Goal: Register for event/course

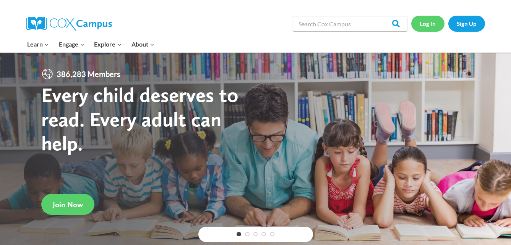
click at [432, 24] on link "Log In" at bounding box center [427, 24] width 33 height 16
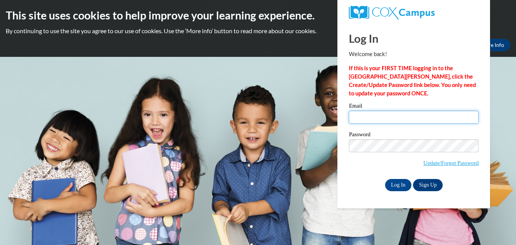
click at [383, 117] on input "Email" at bounding box center [414, 117] width 130 height 13
type input "[EMAIL_ADDRESS][DOMAIN_NAME]"
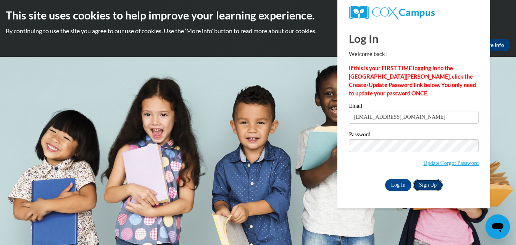
click at [429, 184] on link "Sign Up" at bounding box center [428, 185] width 30 height 12
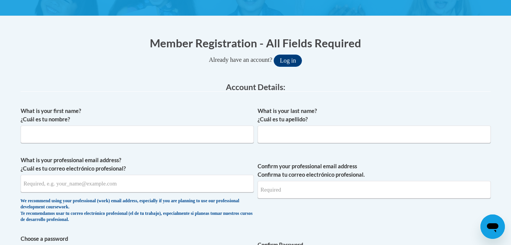
scroll to position [166, 0]
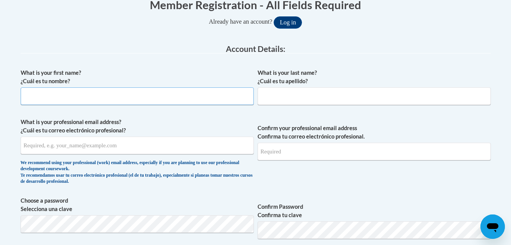
click at [220, 94] on input "What is your first name? ¿Cuál es tu nombre?" at bounding box center [137, 96] width 233 height 18
type input "JESSICA"
type input "ALVAREZWHITE"
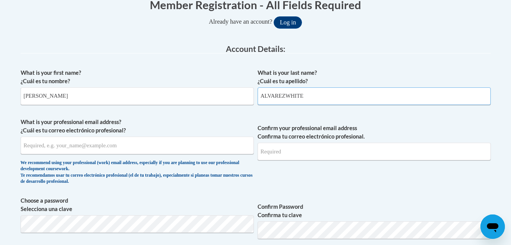
type input "jessi111083@gmail.com"
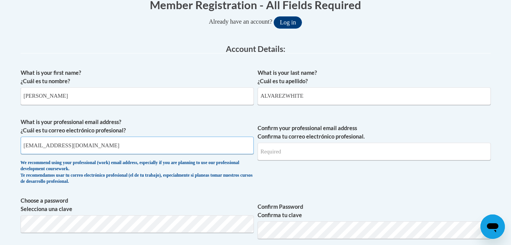
type input "jessi111083@gmail.com"
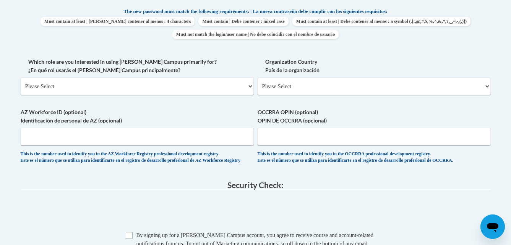
scroll to position [410, 0]
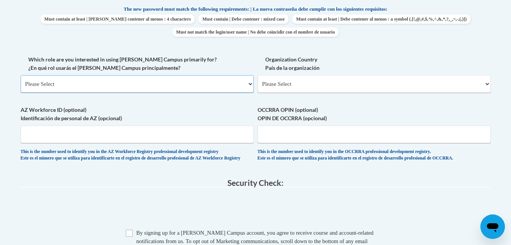
click at [231, 89] on select "Please Select College/University | Colegio/Universidad Community/Nonprofit Part…" at bounding box center [137, 84] width 233 height 18
select select "fbf2d438-af2f-41f8-98f1-81c410e29de3"
click at [21, 75] on select "Please Select College/University | Colegio/Universidad Community/Nonprofit Part…" at bounding box center [137, 84] width 233 height 18
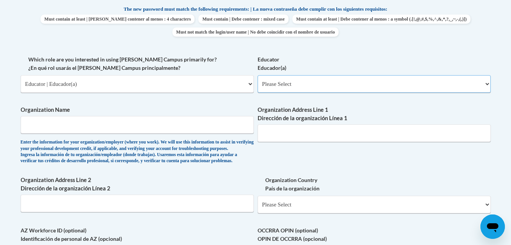
click at [280, 79] on select "Please Select Early Learning/Daycare Teacher/Family Home Care Provider | Maestr…" at bounding box center [373, 84] width 233 height 18
select select "5e2af403-4f2c-4e49-a02f-103e55d7b75b"
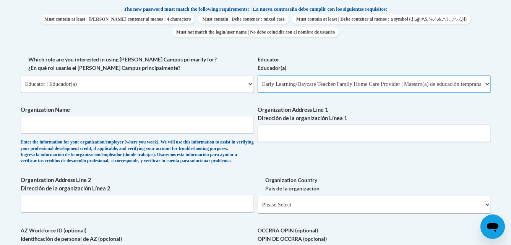
click at [257, 75] on select "Please Select Early Learning/Daycare Teacher/Family Home Care Provider | Maestr…" at bounding box center [373, 84] width 233 height 18
click at [189, 134] on span "Organization Name Enter the information for your organization/employer (where y…" at bounding box center [137, 135] width 233 height 58
click at [188, 125] on input "Organization Name" at bounding box center [137, 125] width 233 height 18
type input "Jessi's Kidz LLC"
type input "2314 E 39TH COURT"
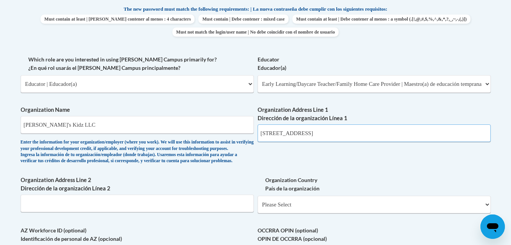
type input "2314 E 39TH CT"
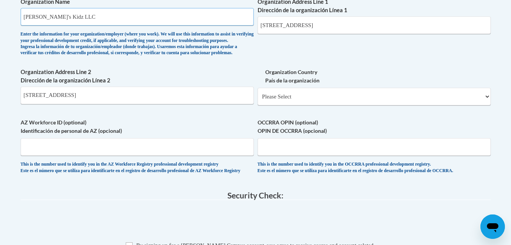
scroll to position [522, 0]
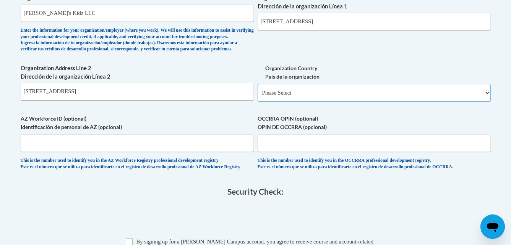
click at [337, 102] on select "Please Select United States | Estados Unidos Outside of the United States | Fue…" at bounding box center [373, 93] width 233 height 18
select select "ad49bcad-a171-4b2e-b99c-48b446064914"
click at [257, 96] on select "Please Select United States | Estados Unidos Outside of the United States | Fue…" at bounding box center [373, 93] width 233 height 18
select select
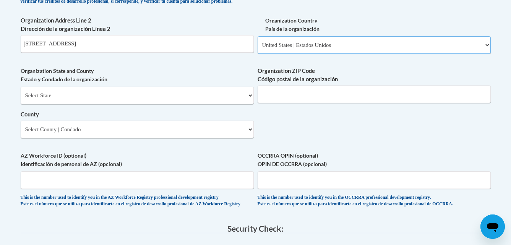
scroll to position [573, 0]
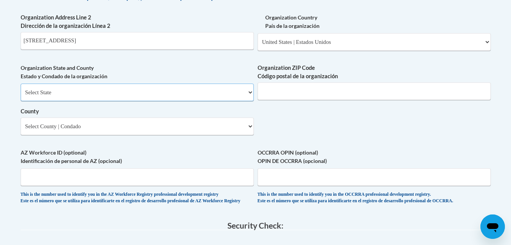
click at [215, 101] on select "Select State Alabama Alaska Arizona Arkansas California Colorado Connecticut De…" at bounding box center [137, 93] width 233 height 18
click at [21, 96] on select "Select State Alabama Alaska Arizona Arkansas California Colorado Connecticut De…" at bounding box center [137, 93] width 233 height 18
click at [198, 98] on select "Select State Alabama Alaska Arizona Arkansas California Colorado Connecticut De…" at bounding box center [137, 93] width 233 height 18
select select "Iowa"
click at [21, 96] on select "Select State Alabama Alaska Arizona Arkansas California Colorado Connecticut De…" at bounding box center [137, 93] width 233 height 18
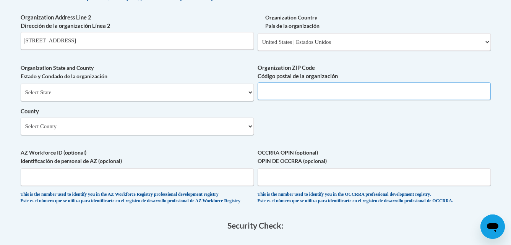
click at [303, 100] on input "Organization ZIP Code Código postal de la organización" at bounding box center [373, 92] width 233 height 18
type input "50317"
click at [111, 129] on div "Select State Alabama Alaska Arizona Arkansas California Colorado Connecticut De…" at bounding box center [137, 110] width 233 height 52
click at [111, 132] on select "Select County Adair Adams Allamakee Appanoose Audubon Benton Black Hawk Boone B…" at bounding box center [137, 127] width 233 height 18
select select "Polk"
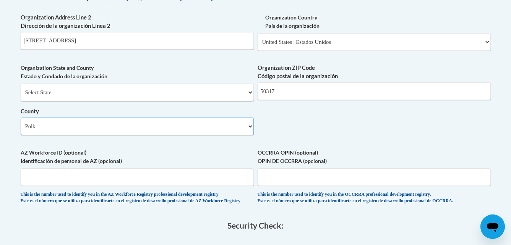
click at [21, 130] on select "Select County Adair Adams Allamakee Appanoose Audubon Benton Black Hawk Boone B…" at bounding box center [137, 127] width 233 height 18
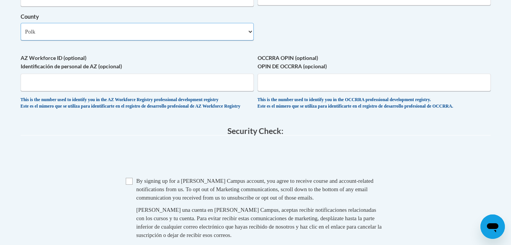
scroll to position [676, 0]
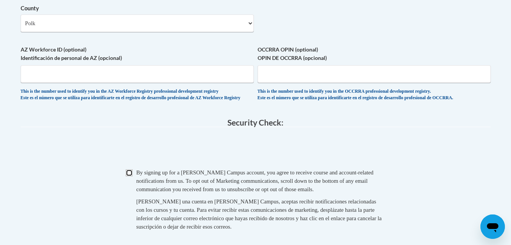
click at [130, 176] on input "Checkbox" at bounding box center [129, 173] width 7 height 7
checkbox input "true"
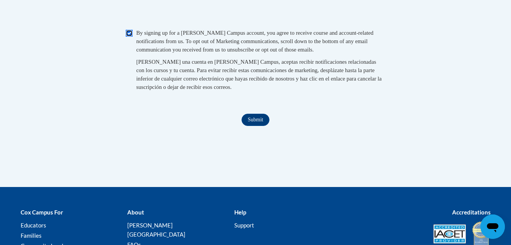
scroll to position [820, 0]
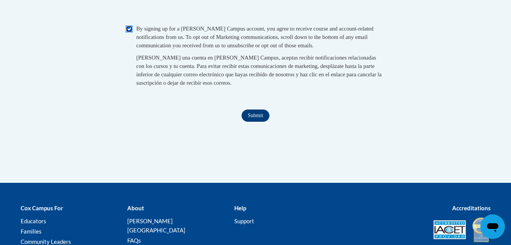
click at [257, 122] on input "Submit" at bounding box center [255, 116] width 28 height 12
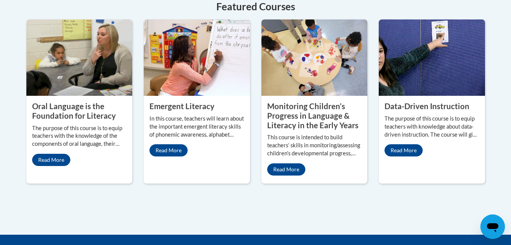
scroll to position [708, 0]
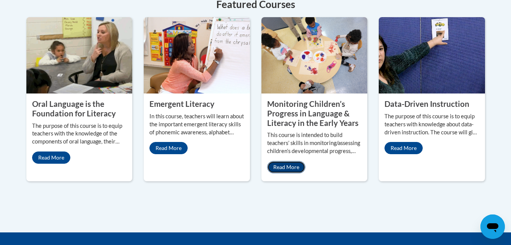
click at [288, 161] on link "Read More" at bounding box center [286, 167] width 38 height 12
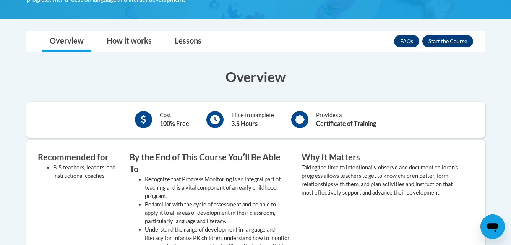
scroll to position [215, 0]
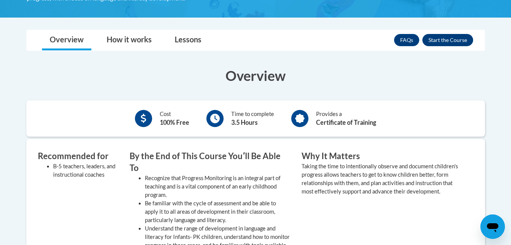
click at [451, 42] on button "Enroll" at bounding box center [447, 40] width 51 height 12
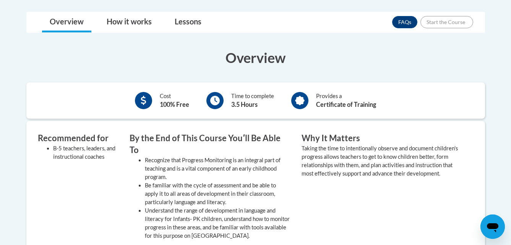
scroll to position [235, 0]
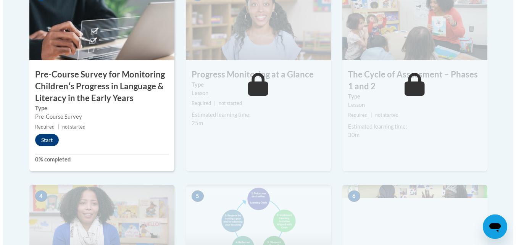
scroll to position [291, 0]
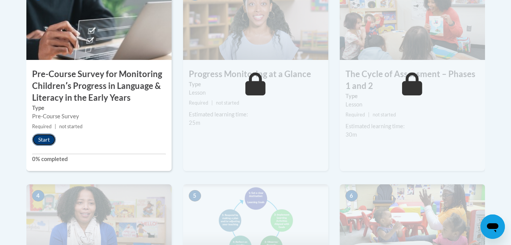
click at [52, 142] on button "Start" at bounding box center [44, 140] width 24 height 12
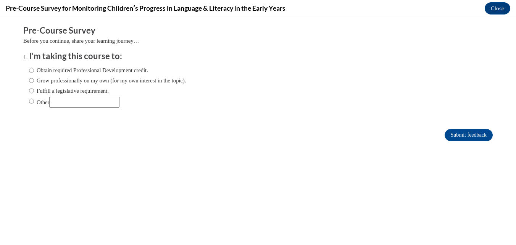
scroll to position [0, 0]
click at [29, 69] on input "Obtain required Professional Development credit." at bounding box center [31, 70] width 5 height 8
radio input "true"
click at [29, 83] on input "Grow professionally on my own (for my own interest in the topic)." at bounding box center [31, 80] width 5 height 8
radio input "true"
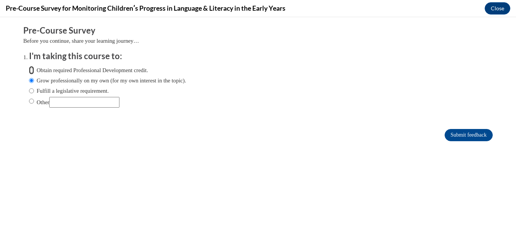
click at [29, 68] on input "Obtain required Professional Development credit." at bounding box center [31, 70] width 5 height 8
radio input "true"
click at [455, 138] on input "Submit feedback" at bounding box center [469, 135] width 48 height 12
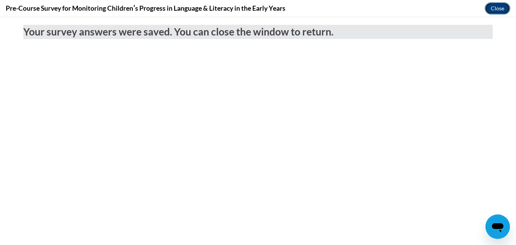
click at [492, 8] on button "Close" at bounding box center [498, 8] width 26 height 12
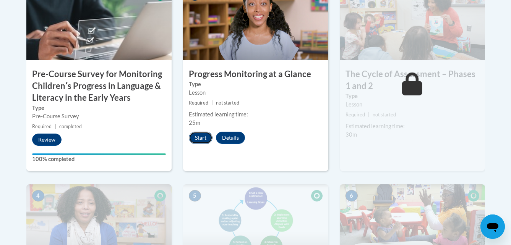
click at [205, 136] on button "Start" at bounding box center [201, 138] width 24 height 12
